Goal: Information Seeking & Learning: Find specific fact

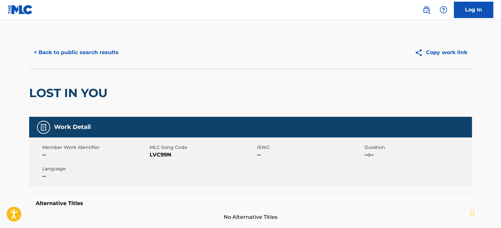
click at [102, 50] on button "< Back to public search results" at bounding box center [76, 52] width 94 height 16
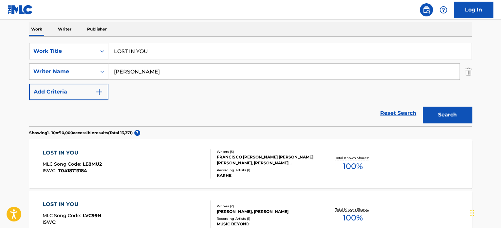
scroll to position [103, 0]
click at [170, 48] on input "LOST IN YOU" at bounding box center [289, 52] width 363 height 16
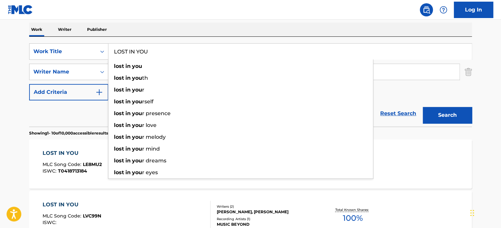
paste input "SPECIAL MOMENTS"
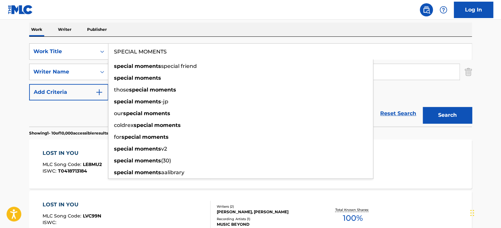
type input "SPECIAL MOMENTS"
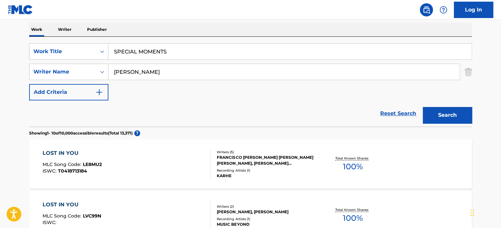
click at [79, 119] on div "Reset Search Search" at bounding box center [250, 113] width 443 height 26
click at [135, 72] on input "[PERSON_NAME]" at bounding box center [283, 72] width 351 height 16
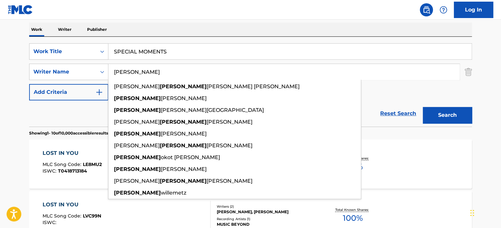
click at [135, 72] on input "[PERSON_NAME]" at bounding box center [283, 72] width 351 height 16
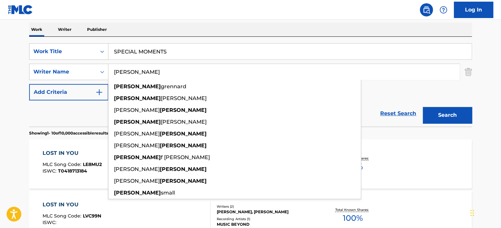
click at [135, 72] on input "[PERSON_NAME]" at bounding box center [283, 72] width 351 height 16
type input "[PERSON_NAME]"
click at [439, 110] on button "Search" at bounding box center [447, 115] width 49 height 16
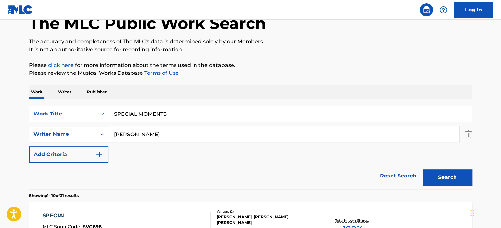
scroll to position [37, 0]
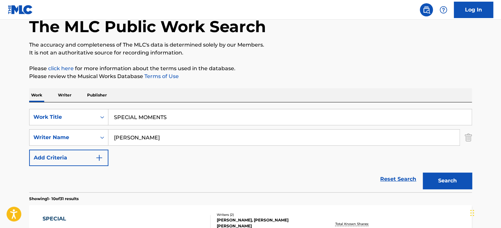
click at [151, 117] on input "SPECIAL MOMENTS" at bounding box center [289, 117] width 363 height 16
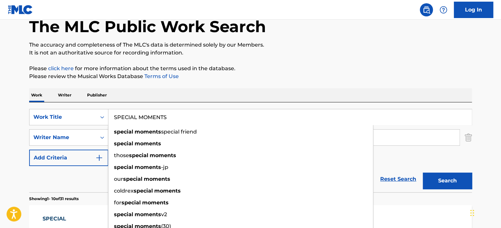
paste input "OLD FRIEND"
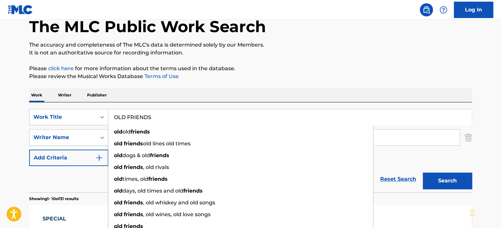
type input "OLD FRIENDS"
click at [89, 172] on div "Reset Search Search" at bounding box center [250, 179] width 443 height 26
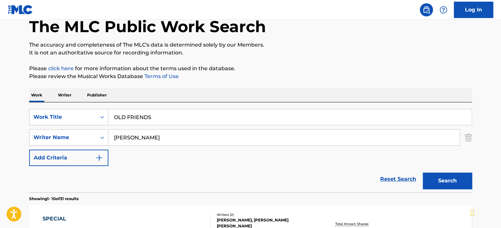
click at [128, 135] on input "[PERSON_NAME]" at bounding box center [283, 137] width 351 height 16
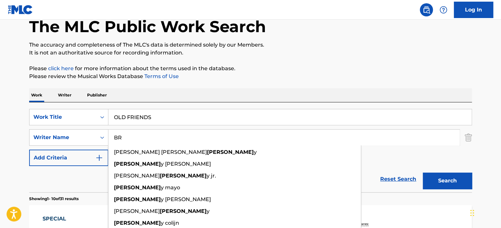
type input "B"
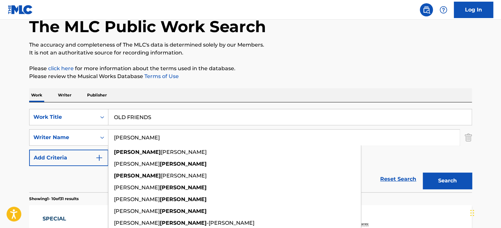
click at [125, 135] on input "[PERSON_NAME]" at bounding box center [283, 137] width 351 height 16
type input "[PERSON_NAME]"
click at [446, 179] on button "Search" at bounding box center [447, 180] width 49 height 16
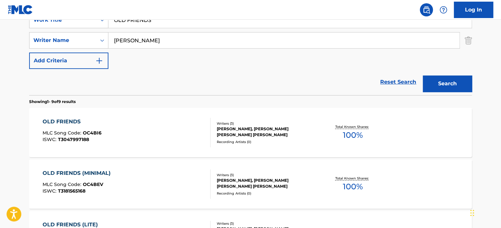
scroll to position [135, 0]
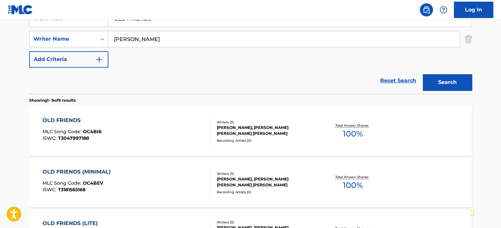
click at [176, 118] on div "OLD FRIENDS MLC Song Code : OC4BI6 ISWC : T3047997188" at bounding box center [127, 130] width 168 height 29
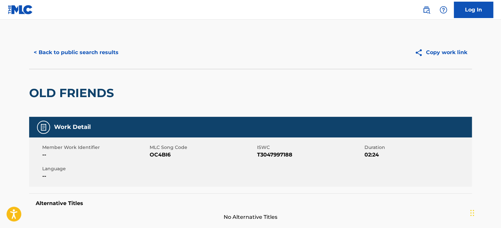
click at [99, 49] on button "< Back to public search results" at bounding box center [76, 52] width 94 height 16
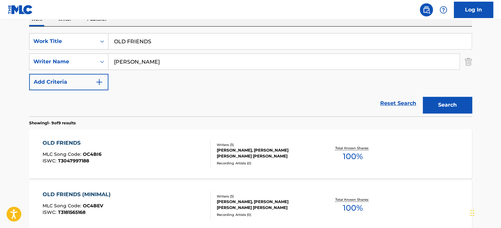
scroll to position [103, 0]
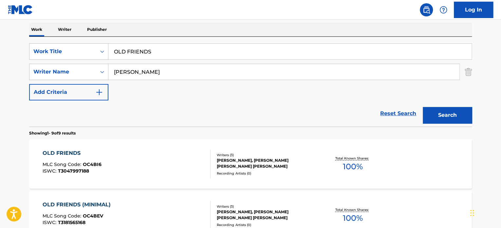
click at [147, 48] on input "OLD FRIENDS" at bounding box center [289, 52] width 363 height 16
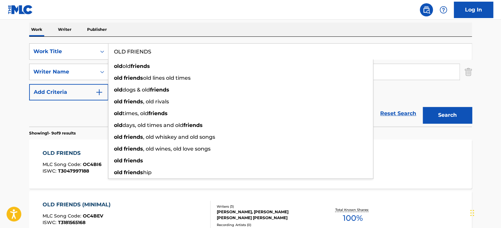
click at [146, 48] on input "OLD FRIENDS" at bounding box center [289, 52] width 363 height 16
paste input "NEVER [DATE]"
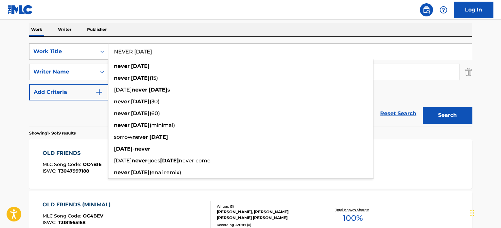
type input "NEVER [DATE]"
click at [89, 117] on div "Reset Search Search" at bounding box center [250, 113] width 443 height 26
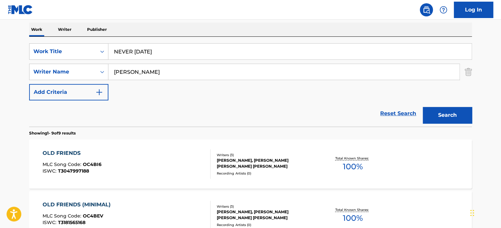
click at [130, 70] on input "[PERSON_NAME]" at bounding box center [283, 72] width 351 height 16
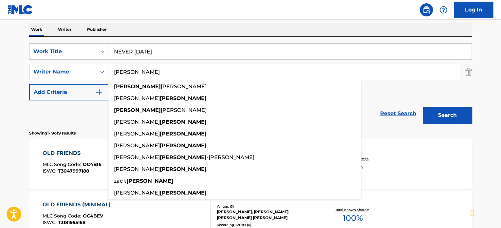
click at [130, 70] on input "[PERSON_NAME]" at bounding box center [283, 72] width 351 height 16
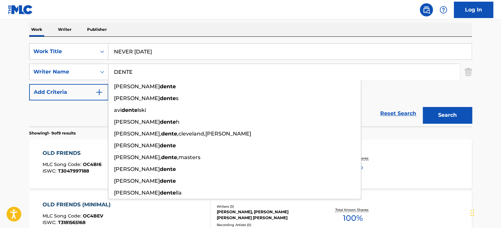
click at [130, 70] on input "DENTE" at bounding box center [283, 72] width 351 height 16
type input "DENTE"
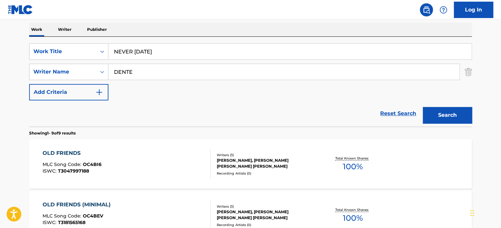
click at [443, 112] on button "Search" at bounding box center [447, 115] width 49 height 16
click at [170, 150] on div "NEVER [DATE] MLC Song Code : ND3FLI ISWC : T9289875098" at bounding box center [127, 163] width 168 height 29
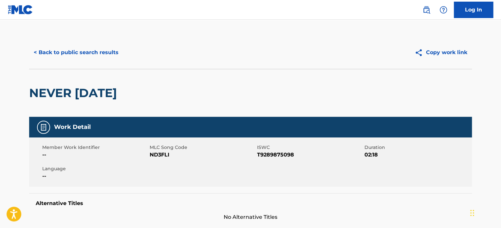
click at [97, 51] on button "< Back to public search results" at bounding box center [76, 52] width 94 height 16
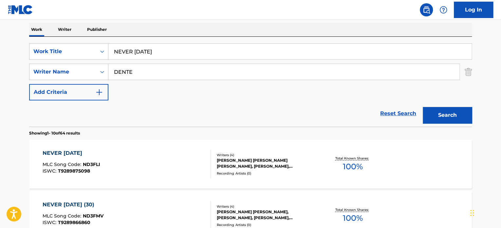
click at [133, 51] on input "NEVER [DATE]" at bounding box center [289, 52] width 363 height 16
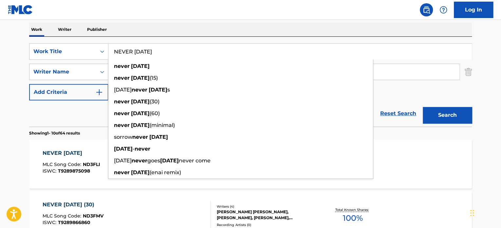
paste input "WIDE FIELDS"
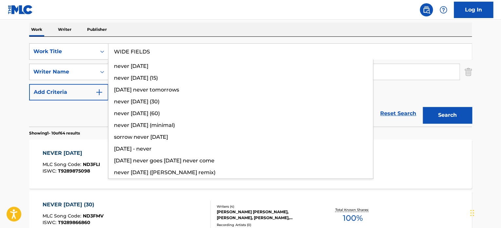
type input "WIDE FIELDS"
drag, startPoint x: 58, startPoint y: 117, endPoint x: 66, endPoint y: 117, distance: 8.8
click at [64, 117] on div "Reset Search Search" at bounding box center [250, 113] width 443 height 26
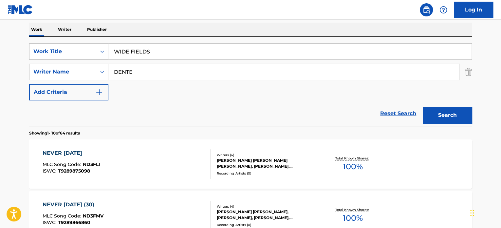
click at [138, 69] on input "DENTE" at bounding box center [283, 72] width 351 height 16
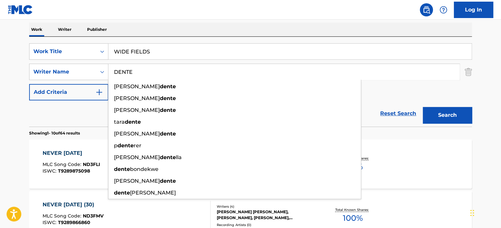
click at [138, 69] on input "DENTE" at bounding box center [283, 72] width 351 height 16
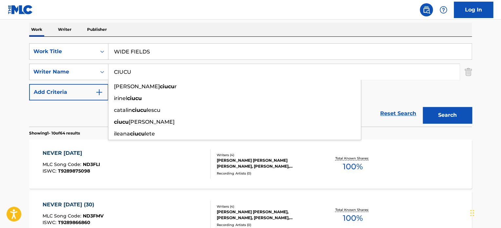
click at [138, 69] on input "CIUCU" at bounding box center [283, 72] width 351 height 16
type input "CIUCU"
click at [428, 112] on button "Search" at bounding box center [447, 115] width 49 height 16
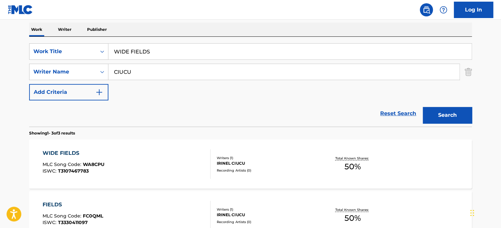
click at [181, 154] on div "WIDE FIELDS MLC Song Code : WA8CPU ISWC : T3107467783" at bounding box center [127, 163] width 168 height 29
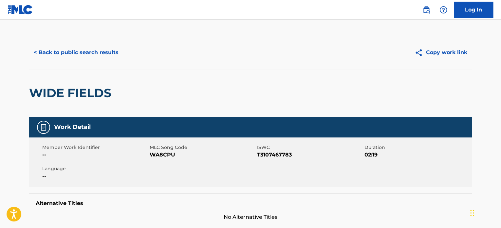
click at [96, 57] on button "< Back to public search results" at bounding box center [76, 52] width 94 height 16
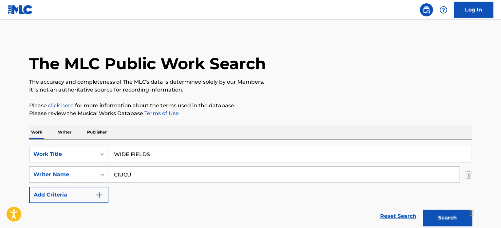
scroll to position [103, 0]
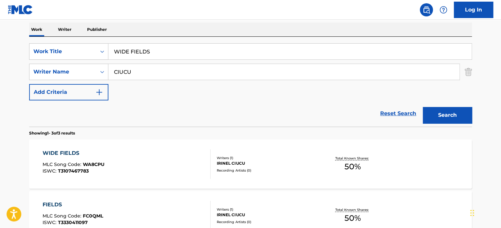
click at [130, 52] on input "WIDE FIELDS" at bounding box center [289, 52] width 363 height 16
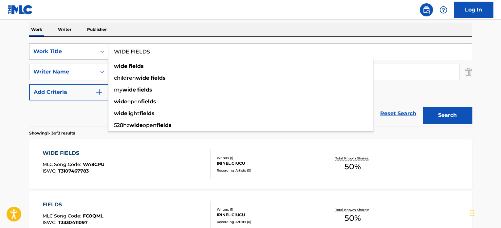
paste input "THE PROGRESSION METHOD"
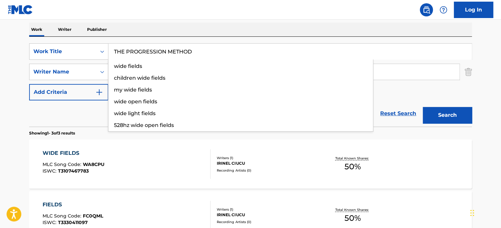
type input "THE PROGRESSION METHOD"
click at [85, 107] on div "Reset Search Search" at bounding box center [250, 113] width 443 height 26
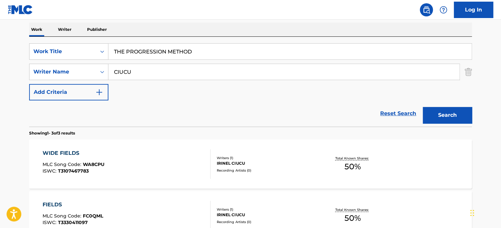
click at [145, 72] on input "CIUCU" at bounding box center [283, 72] width 351 height 16
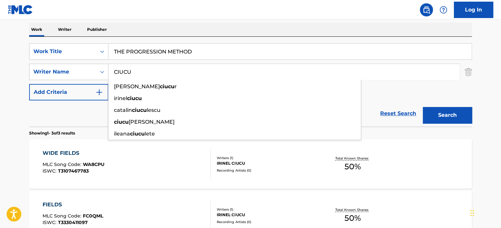
click at [145, 72] on input "CIUCU" at bounding box center [283, 72] width 351 height 16
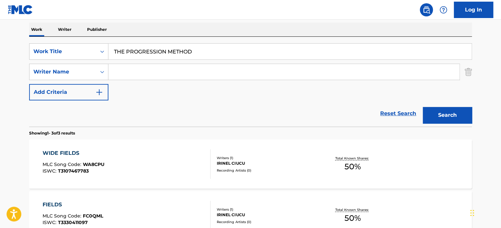
click at [439, 115] on button "Search" at bounding box center [447, 115] width 49 height 16
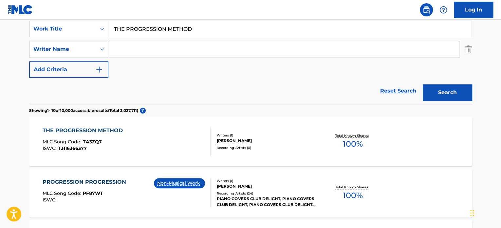
scroll to position [135, 0]
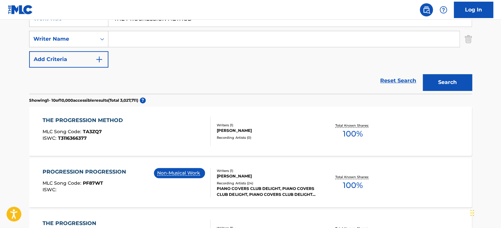
click at [180, 122] on div "THE PROGRESSION METHOD MLC Song Code : TA3ZQ7 ISWC : T3116366377" at bounding box center [127, 130] width 168 height 29
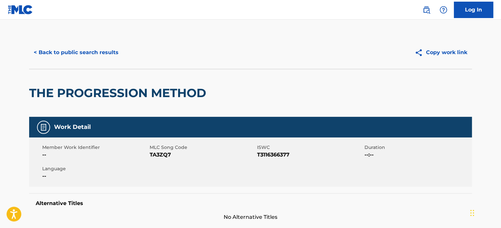
click at [105, 55] on button "< Back to public search results" at bounding box center [76, 52] width 94 height 16
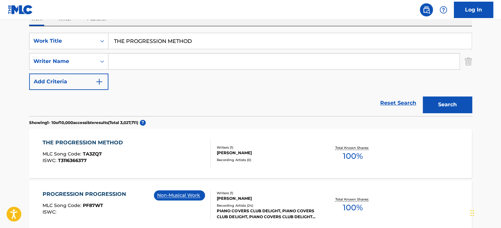
scroll to position [103, 0]
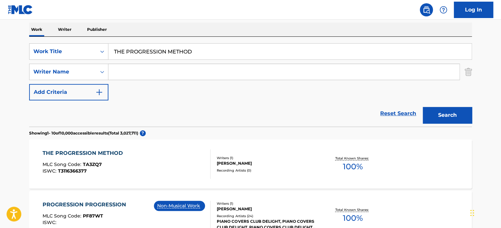
click at [141, 53] on input "THE PROGRESSION METHOD" at bounding box center [289, 52] width 363 height 16
paste input "MOUVEMENTE"
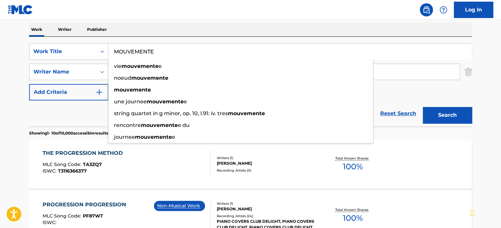
type input "MOUVEMENTE"
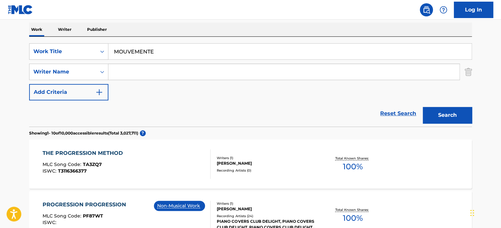
click at [103, 110] on div "Reset Search Search" at bounding box center [250, 113] width 443 height 26
click at [432, 108] on button "Search" at bounding box center [447, 115] width 49 height 16
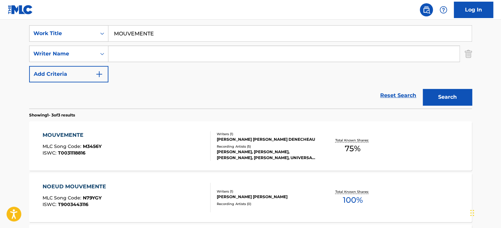
scroll to position [135, 0]
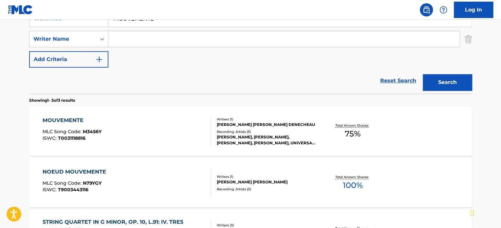
click at [172, 125] on div "MOUVEMENTE MLC Song Code : M3456Y ISWC : T0031118816" at bounding box center [127, 130] width 168 height 29
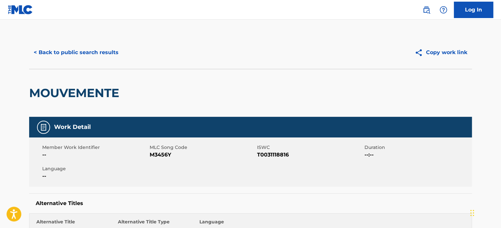
click at [96, 48] on button "< Back to public search results" at bounding box center [76, 52] width 94 height 16
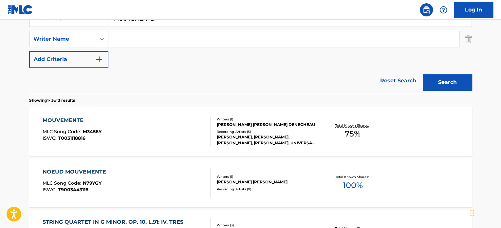
scroll to position [103, 0]
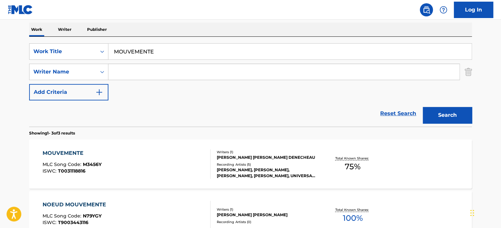
click at [135, 52] on input "MOUVEMENTE" at bounding box center [289, 52] width 363 height 16
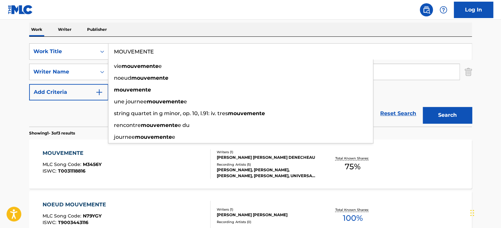
paste input "DA BREAKZ"
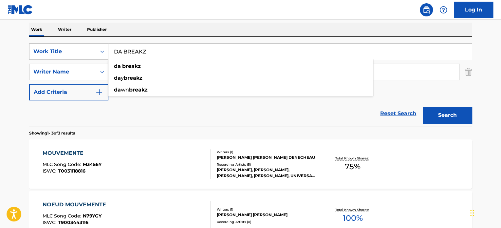
type input "DA BREAKZ"
click at [63, 116] on div "Reset Search Search" at bounding box center [250, 113] width 443 height 26
click at [435, 110] on button "Search" at bounding box center [447, 115] width 49 height 16
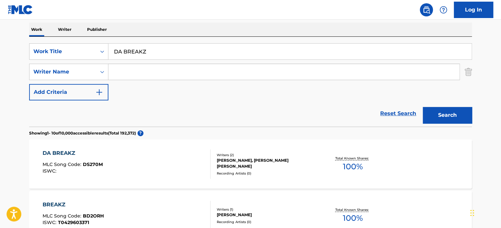
click at [158, 152] on div "DA BREAKZ MLC Song Code : DS270M ISWC :" at bounding box center [127, 163] width 168 height 29
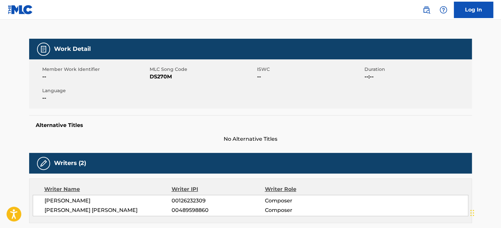
scroll to position [131, 0]
